Goal: Information Seeking & Learning: Learn about a topic

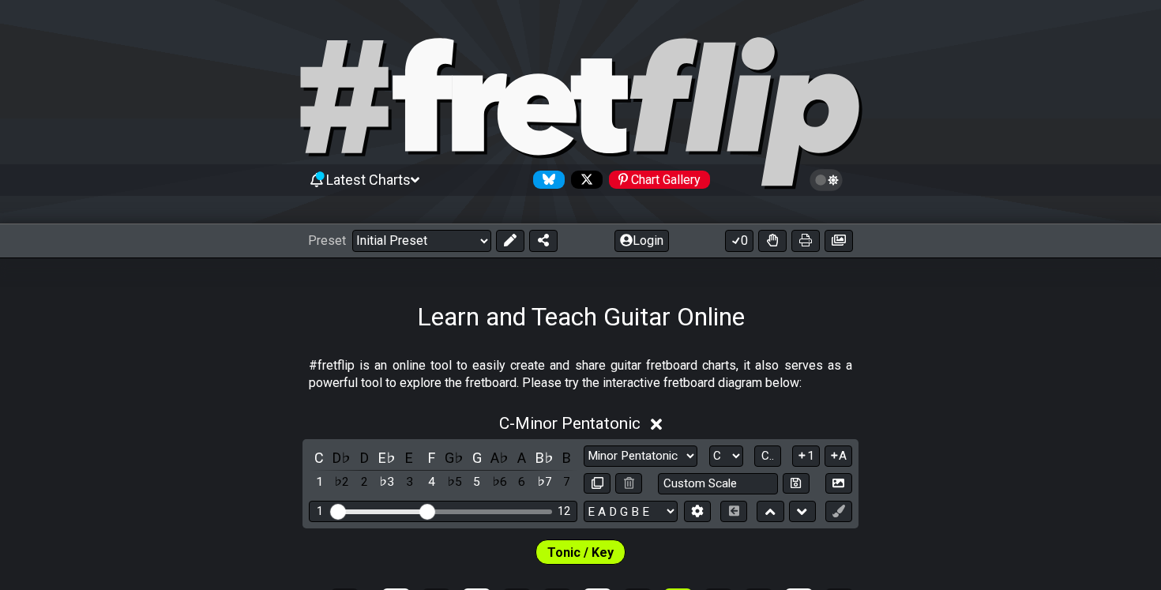
click at [457, 258] on div "Learn and Teach Guitar Online" at bounding box center [580, 295] width 1161 height 74
click at [457, 246] on select "Welcome to #fretflip! Initial Preset Custom Preset Minor Pentatonic Major Penta…" at bounding box center [421, 241] width 139 height 22
click at [352, 230] on select "Welcome to #fretflip! Initial Preset Custom Preset Minor Pentatonic Major Penta…" at bounding box center [421, 241] width 139 height 22
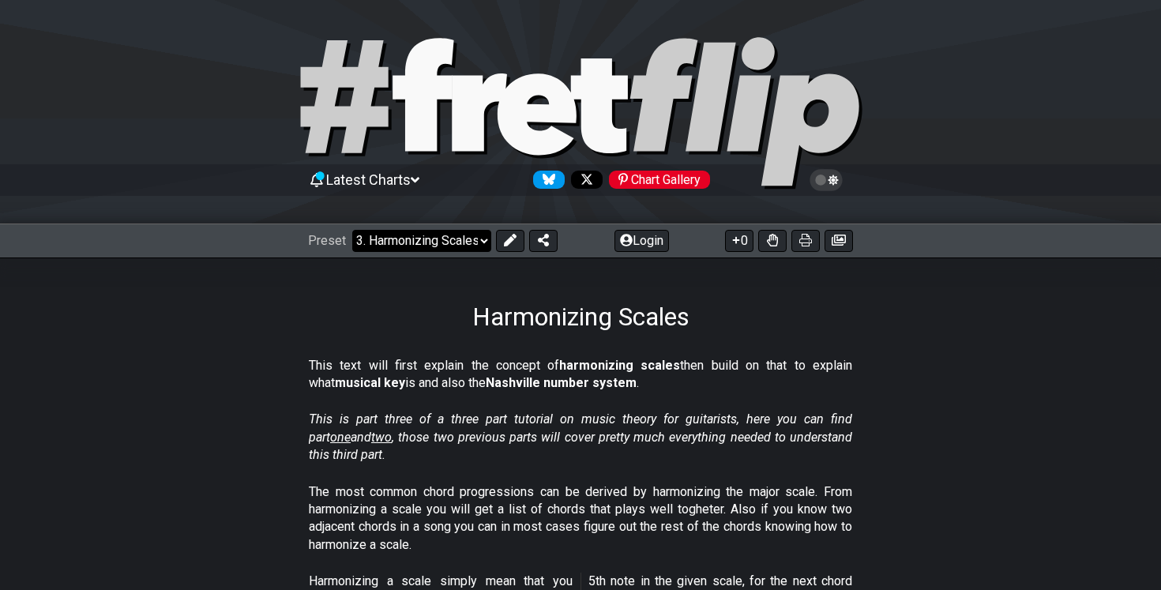
click at [410, 246] on select "Welcome to #fretflip! Initial Preset Custom Preset Minor Pentatonic Major Penta…" at bounding box center [421, 241] width 139 height 22
click at [352, 230] on select "Welcome to #fretflip! Initial Preset Custom Preset Minor Pentatonic Major Penta…" at bounding box center [421, 241] width 139 height 22
select select "/minor-pentatonic"
select select "C"
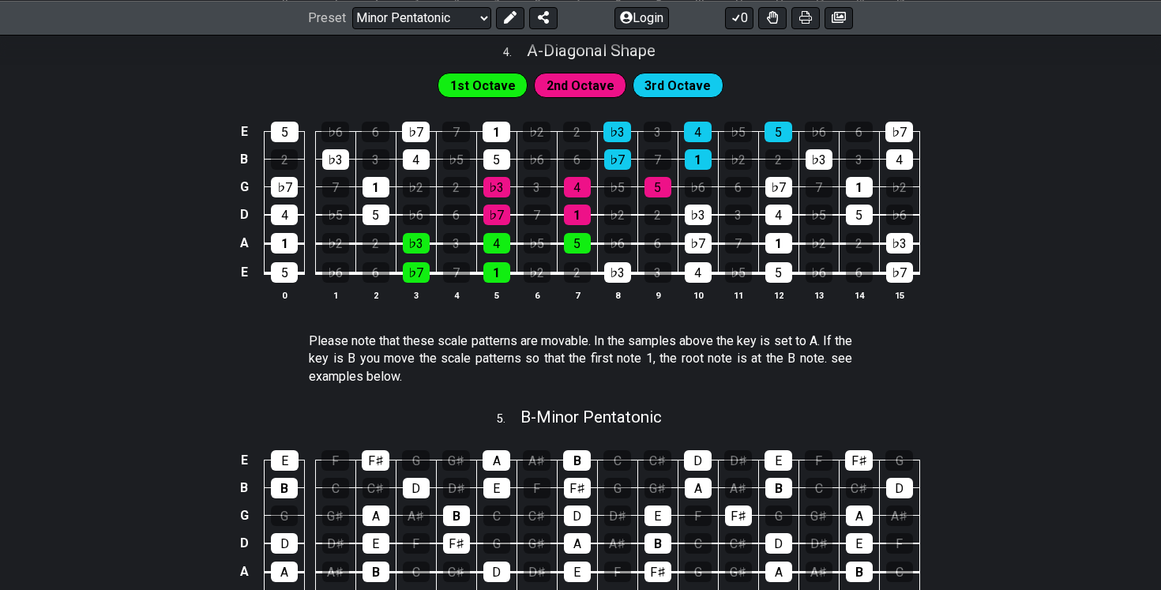
scroll to position [1300, 0]
